Goal: Task Accomplishment & Management: Use online tool/utility

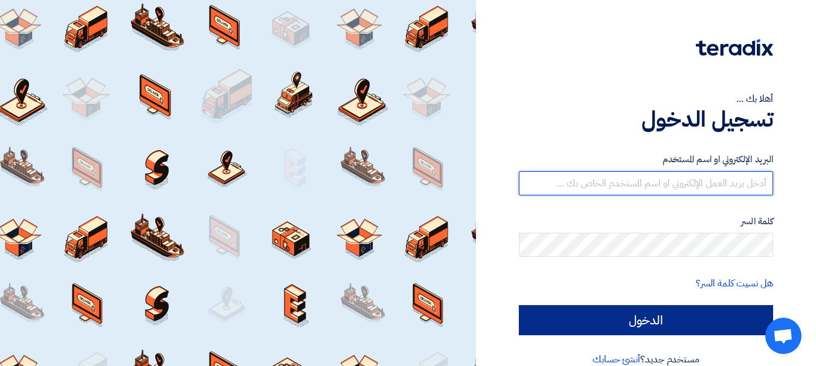
type input "[EMAIL_ADDRESS][DOMAIN_NAME]"
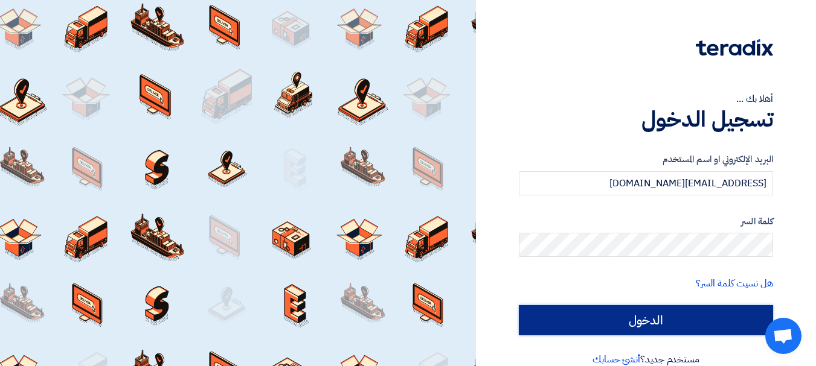
click at [749, 308] on input "الدخول" at bounding box center [646, 320] width 254 height 30
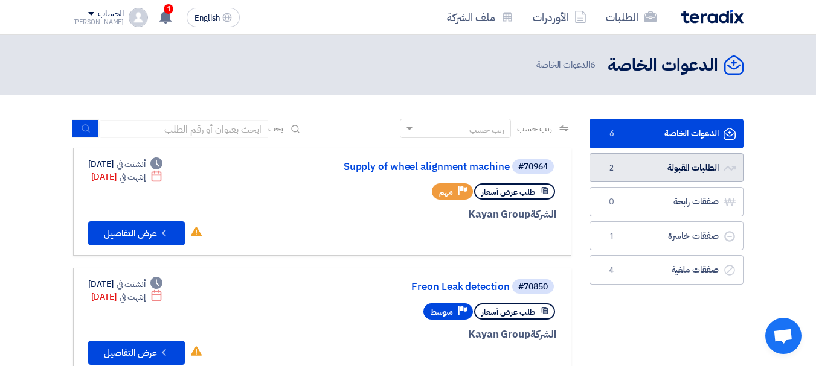
click at [657, 161] on link "الطلبات المقبولة الطلبات المقبولة 2" at bounding box center [666, 168] width 154 height 30
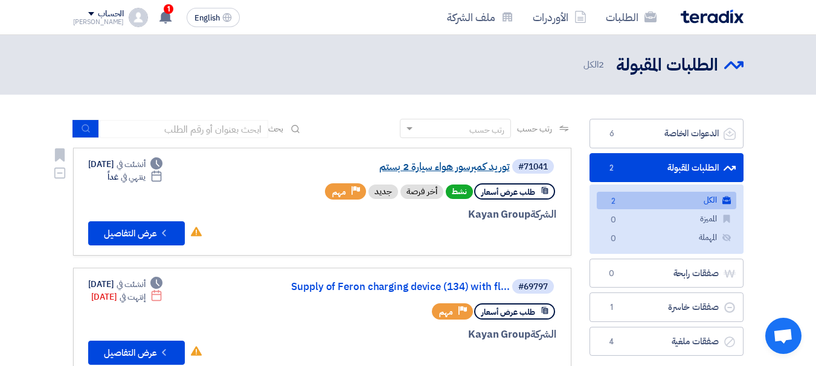
click at [436, 164] on link "توريد كمبرسور هواء سيارة 2 بستم" at bounding box center [388, 167] width 241 height 11
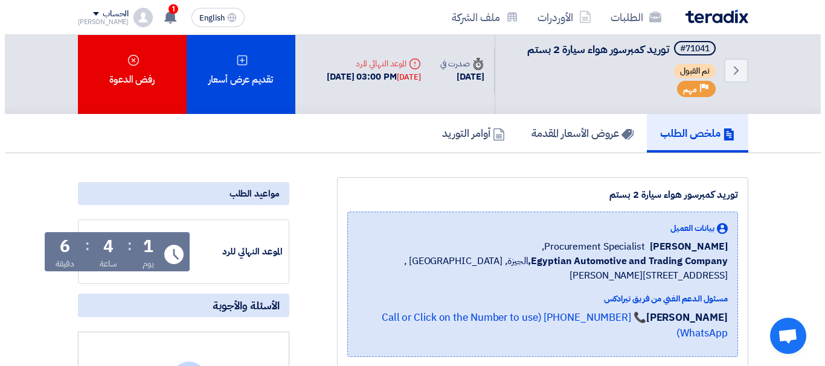
scroll to position [7, 0]
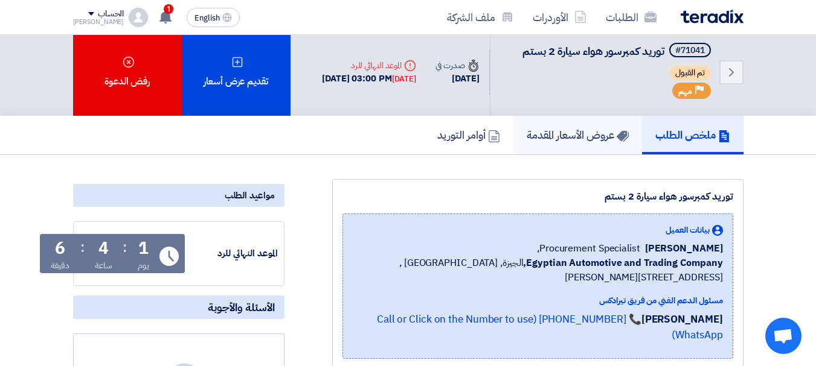
click at [577, 142] on h5 "عروض الأسعار المقدمة" at bounding box center [577, 135] width 102 height 14
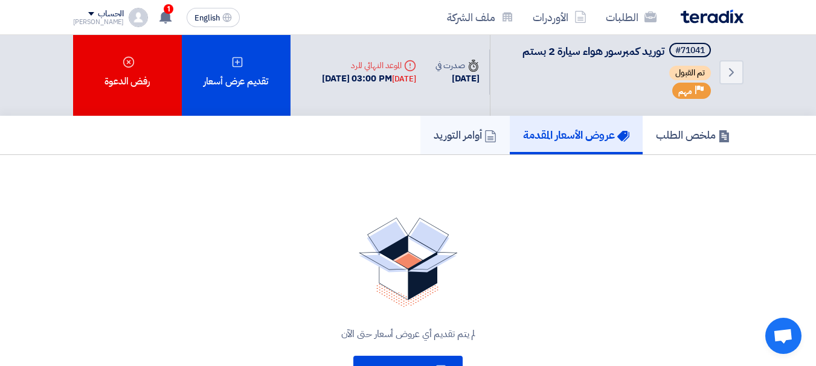
click at [485, 142] on icon at bounding box center [490, 136] width 12 height 12
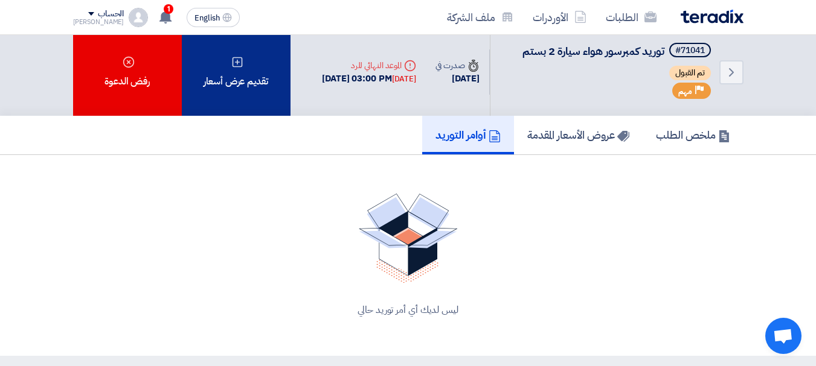
click at [217, 104] on div "تقديم عرض أسعار" at bounding box center [236, 72] width 109 height 88
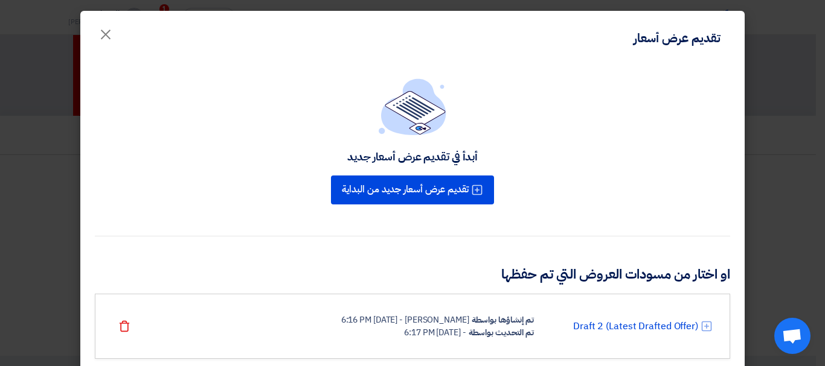
click at [712, 326] on icon at bounding box center [706, 327] width 12 height 12
click at [674, 326] on link "Draft 2 (Latest Drafted Offer)" at bounding box center [635, 326] width 125 height 14
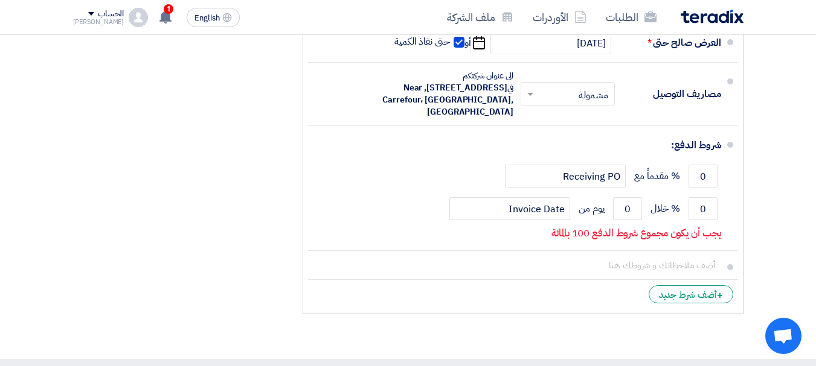
scroll to position [753, 0]
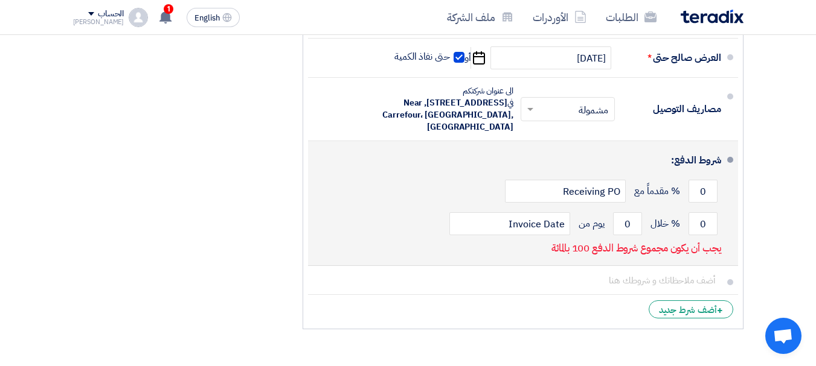
click at [730, 163] on span at bounding box center [730, 160] width 6 height 6
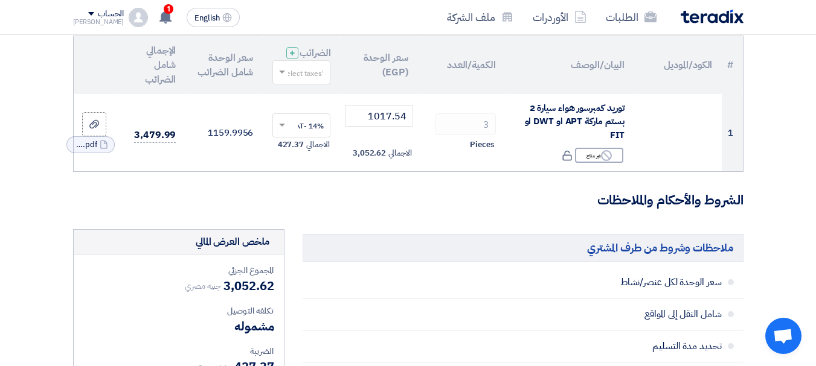
scroll to position [136, 0]
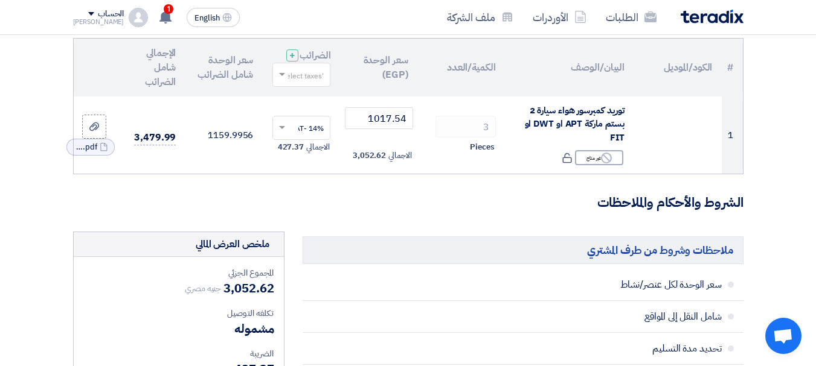
click at [726, 18] on img at bounding box center [711, 17] width 63 height 14
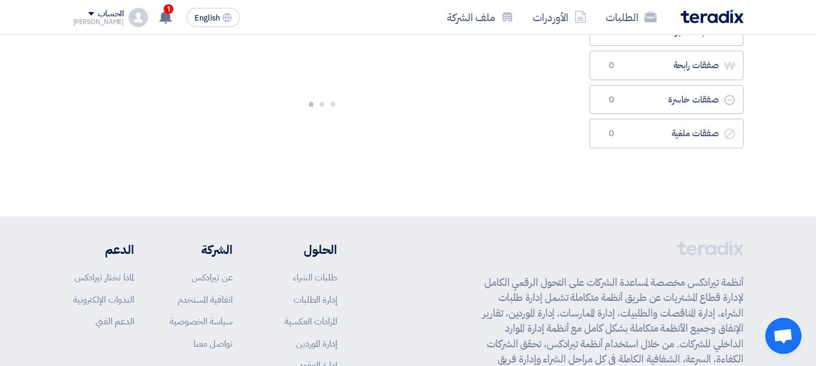
scroll to position [0, 0]
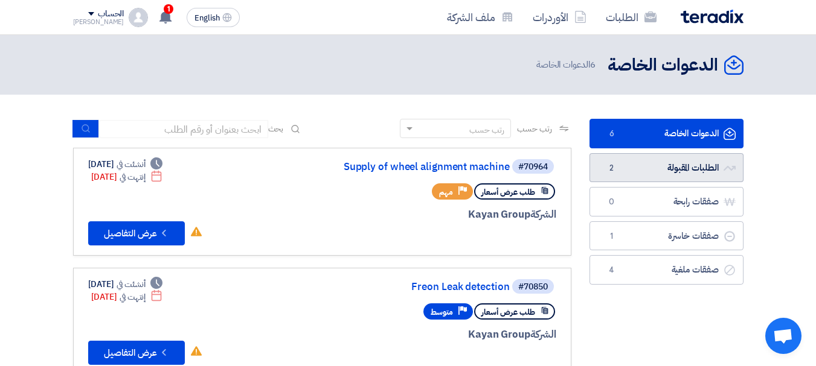
click at [677, 158] on link "الطلبات المقبولة الطلبات المقبولة 2" at bounding box center [666, 168] width 154 height 30
